Goal: Task Accomplishment & Management: Complete application form

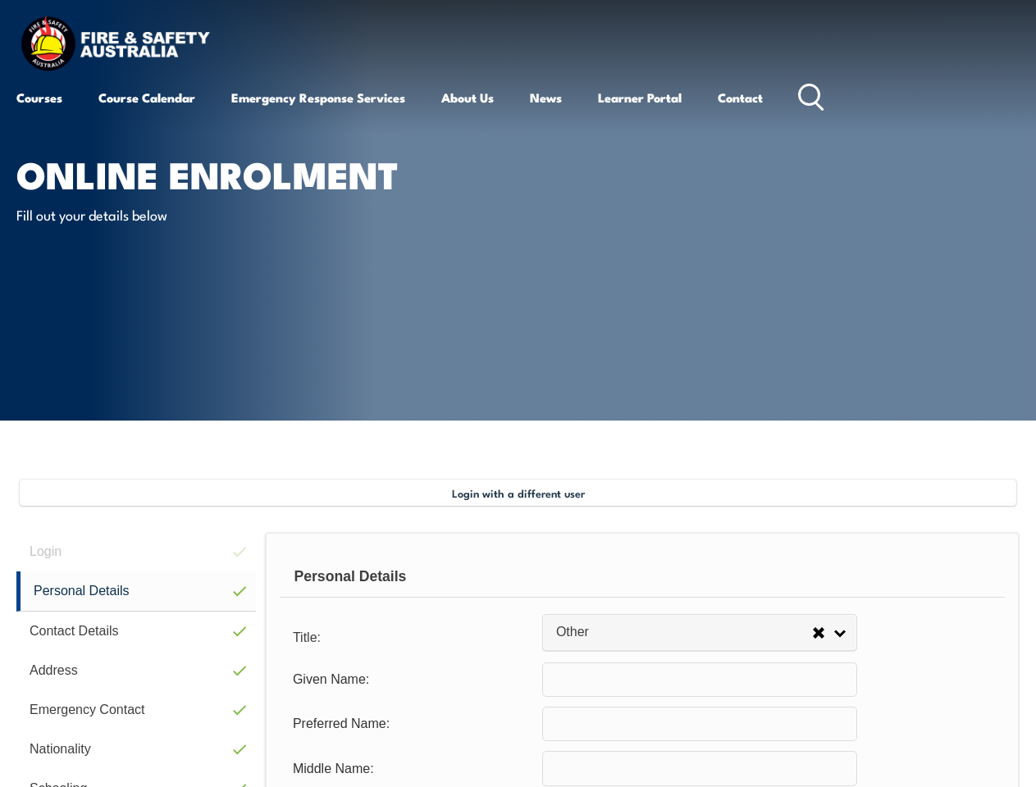
select select "Other"
type input "[PERSON_NAME]"
type input "[DATE]"
type input "N5E4JUCBBJ"
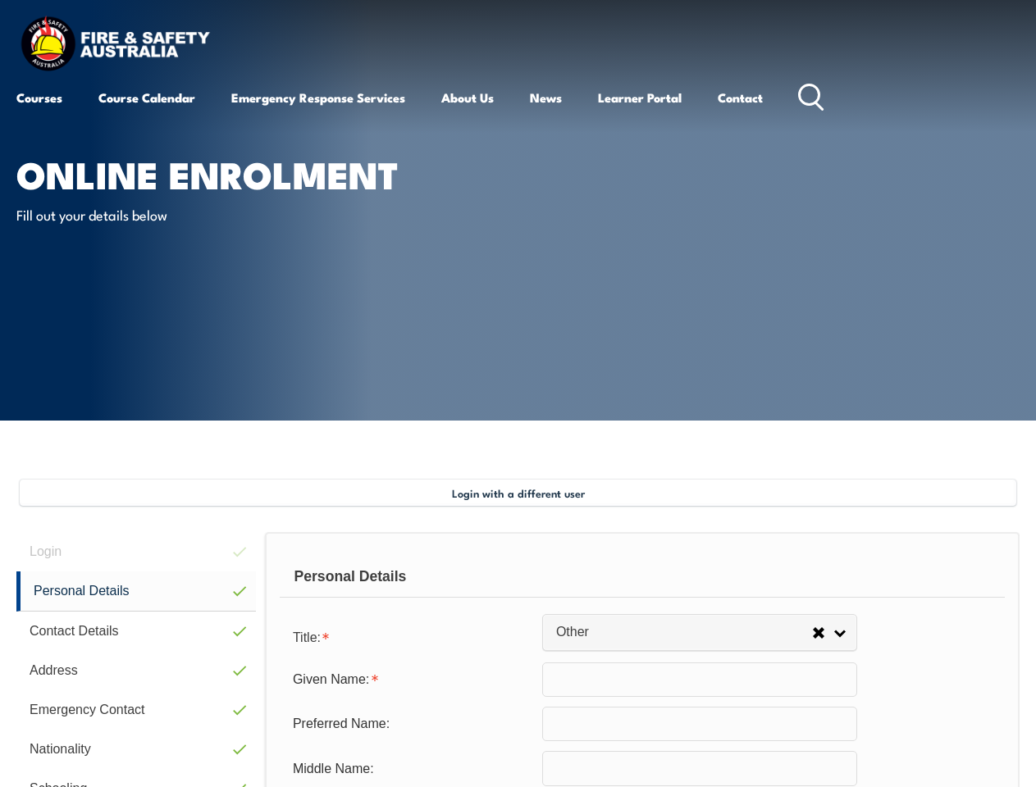
select select "F"
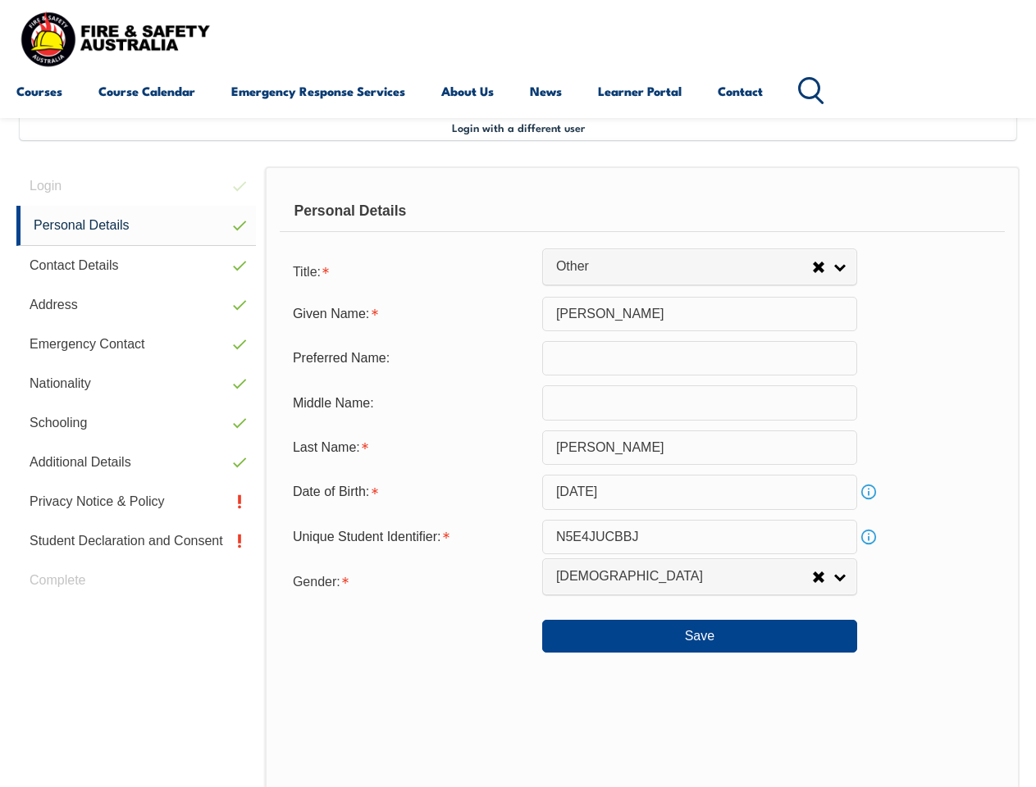
scroll to position [398, 0]
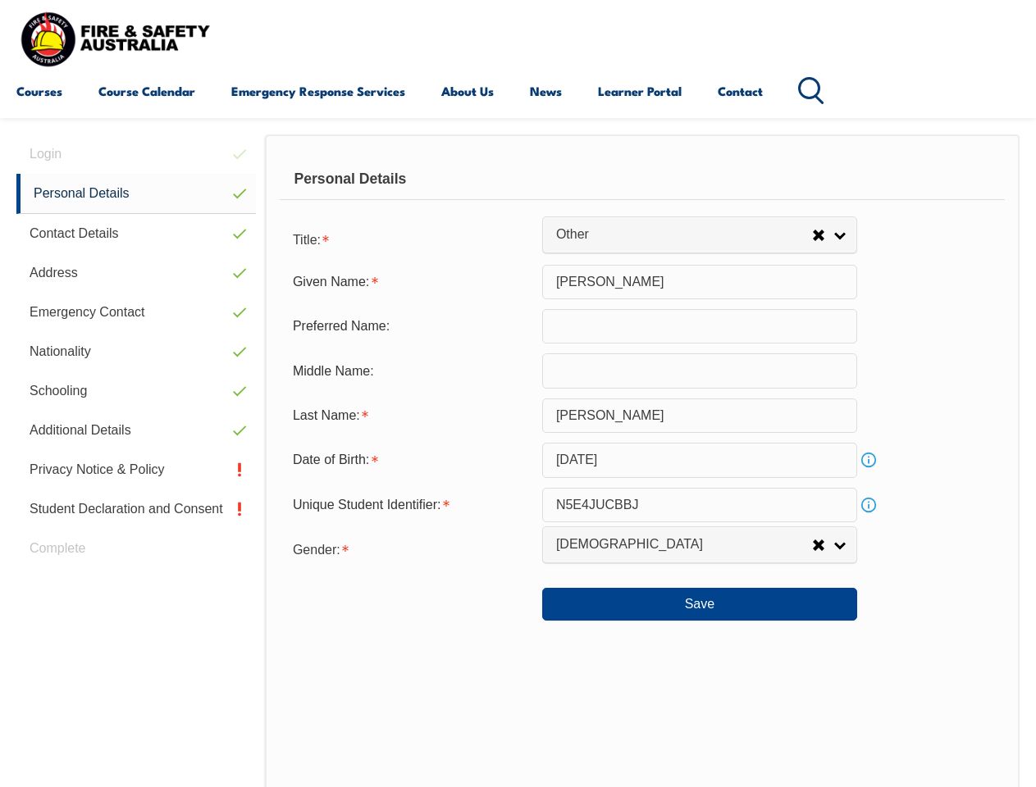
click at [518, 194] on div "Personal Details" at bounding box center [642, 179] width 725 height 41
click at [518, 461] on div "Date of Birth:" at bounding box center [411, 460] width 262 height 31
click at [136, 154] on div "Login Personal Details Contact Details Address Emergency Contact Nationality Sc…" at bounding box center [140, 561] width 249 height 852
click at [136, 194] on link "Personal Details" at bounding box center [135, 194] width 239 height 40
click at [136, 234] on link "Contact Details" at bounding box center [135, 233] width 239 height 39
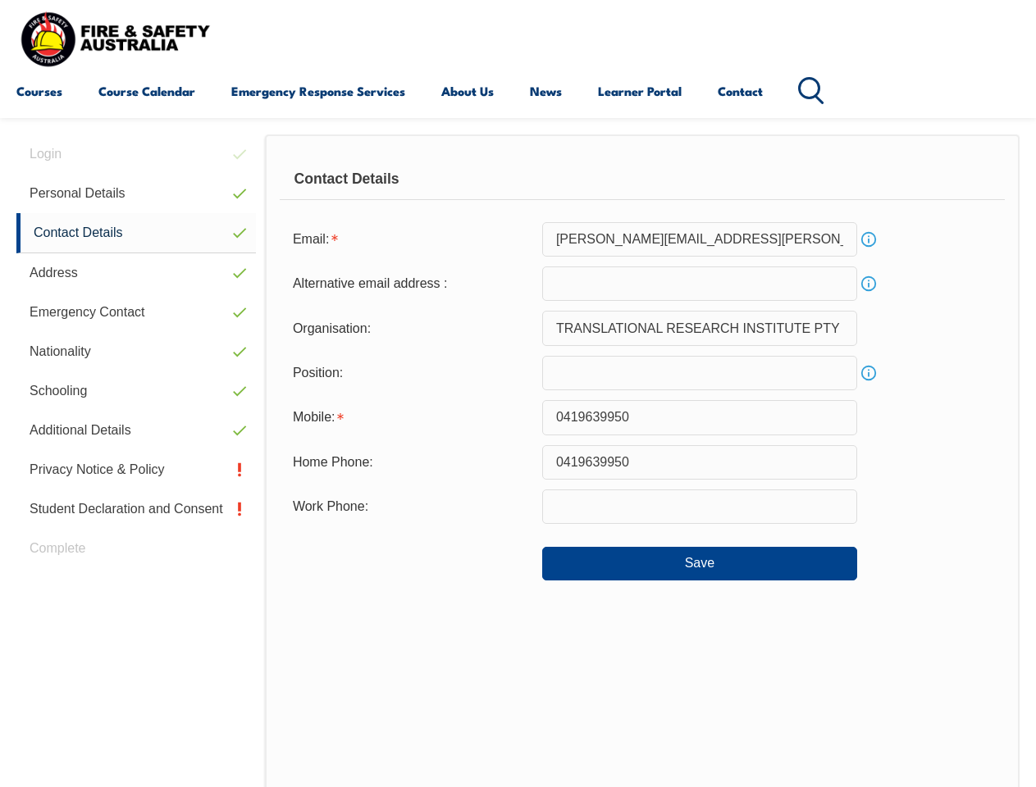
click at [136, 273] on link "Address" at bounding box center [135, 272] width 239 height 39
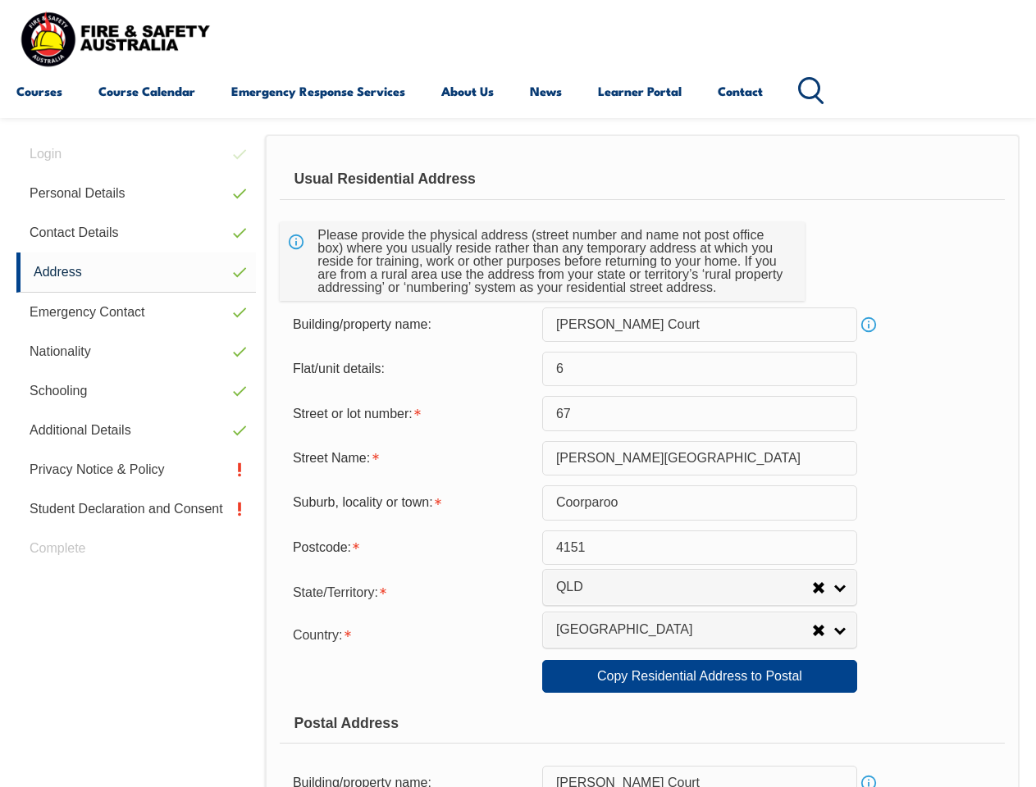
click at [136, 312] on link "Emergency Contact" at bounding box center [135, 312] width 239 height 39
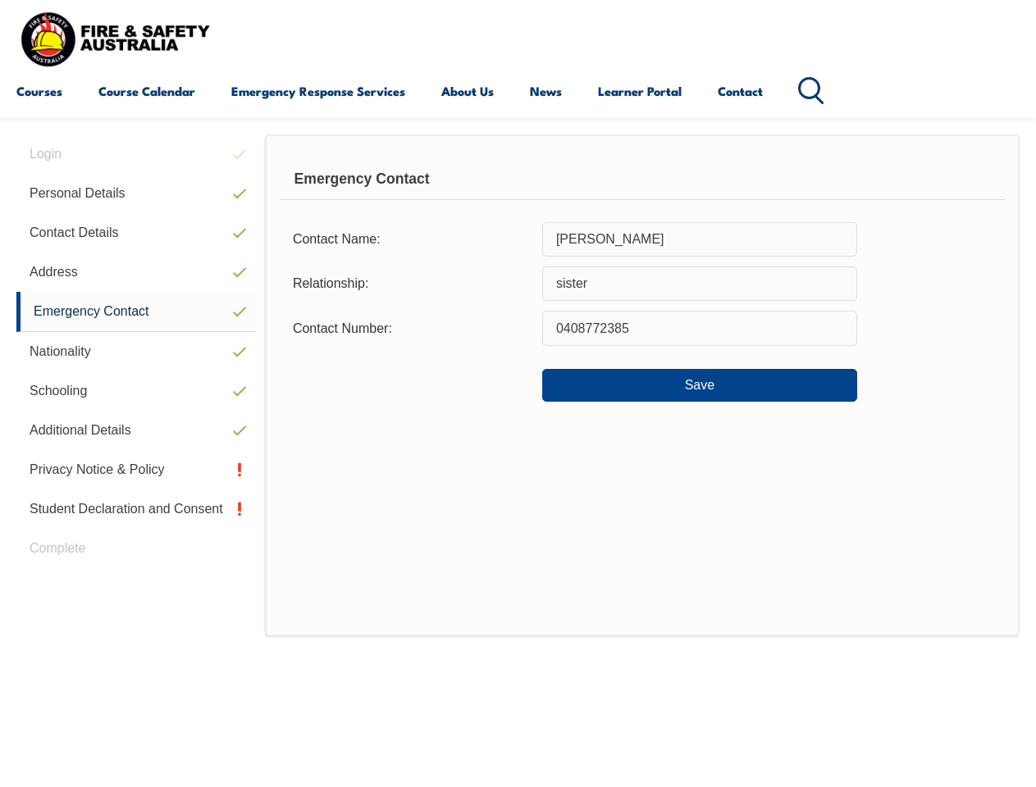
click at [136, 352] on link "Nationality" at bounding box center [135, 351] width 239 height 39
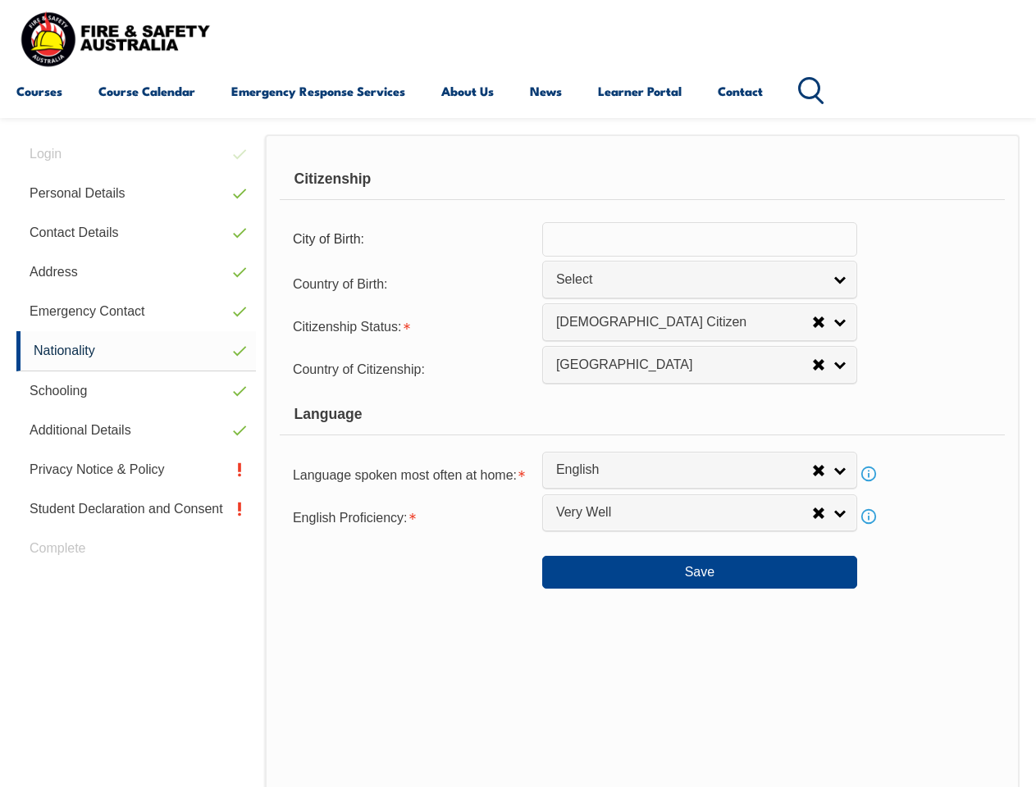
click at [136, 391] on link "Schooling" at bounding box center [135, 391] width 239 height 39
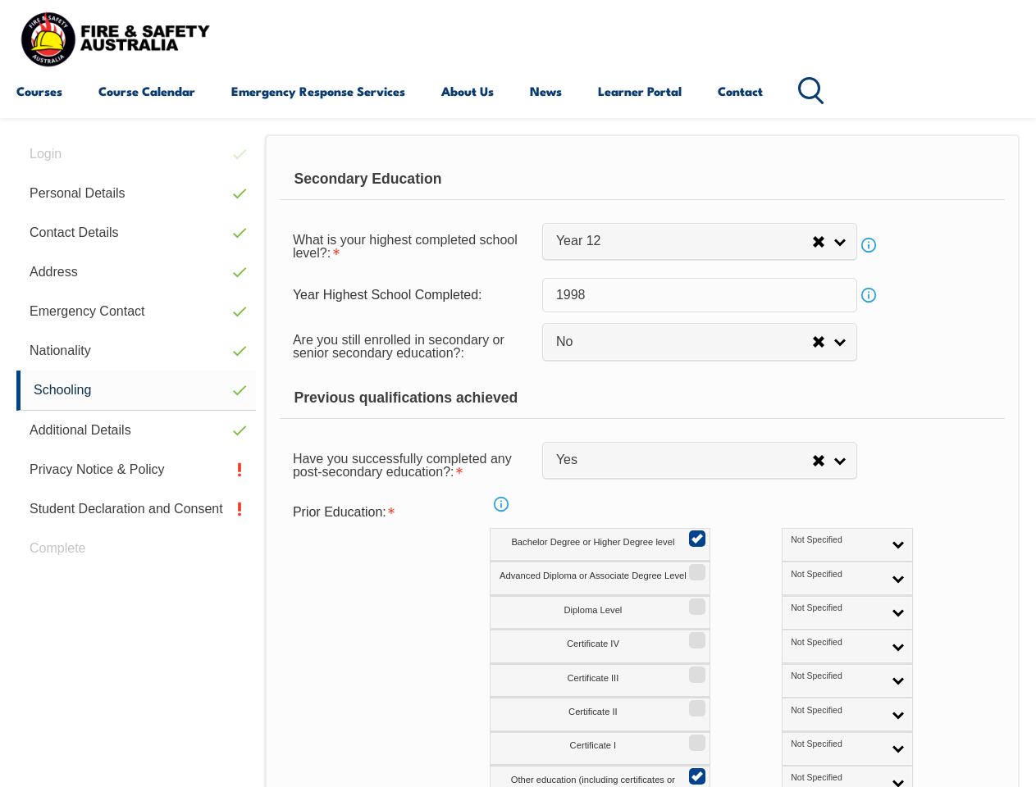
click at [136, 431] on link "Additional Details" at bounding box center [135, 430] width 239 height 39
